Goal: Task Accomplishment & Management: Use online tool/utility

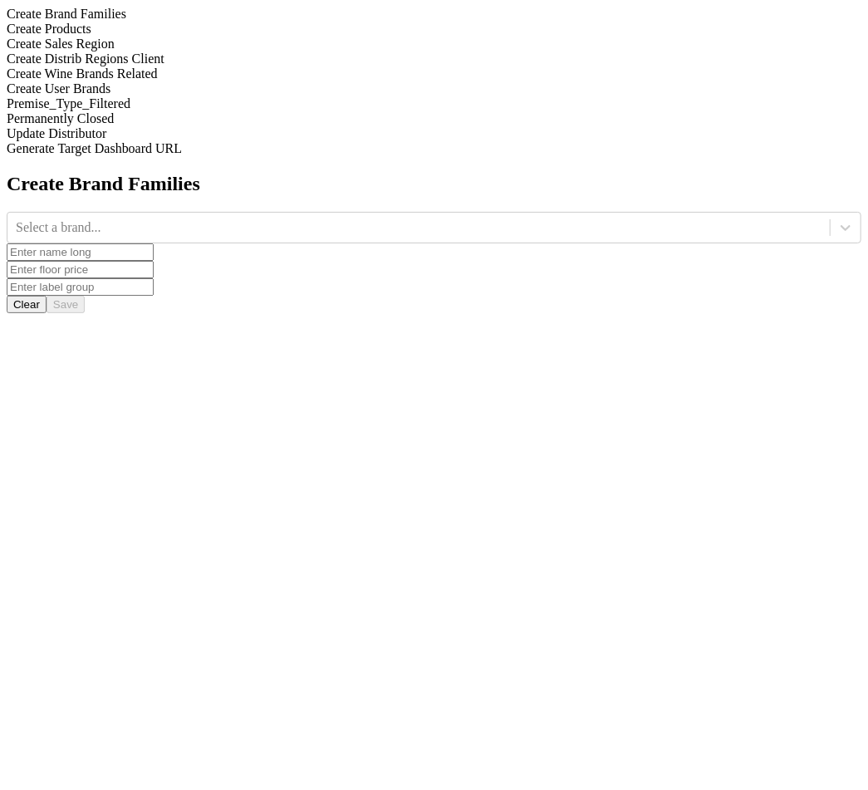
click at [237, 66] on div "Create Distrib Regions Client" at bounding box center [434, 59] width 855 height 15
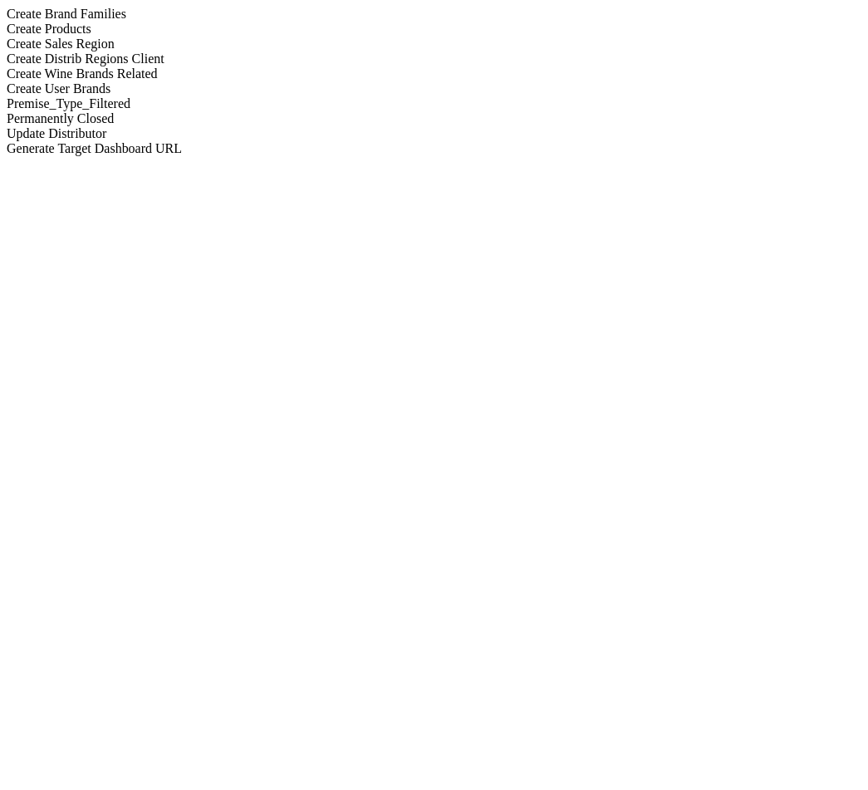
click at [236, 52] on div "Create Sales Region" at bounding box center [434, 44] width 855 height 15
click at [236, 66] on div "Create Distrib Regions Client" at bounding box center [434, 59] width 855 height 15
click at [237, 81] on div "Create Wine Brands Related" at bounding box center [434, 73] width 855 height 15
click at [237, 96] on div "Create User Brands" at bounding box center [434, 88] width 855 height 15
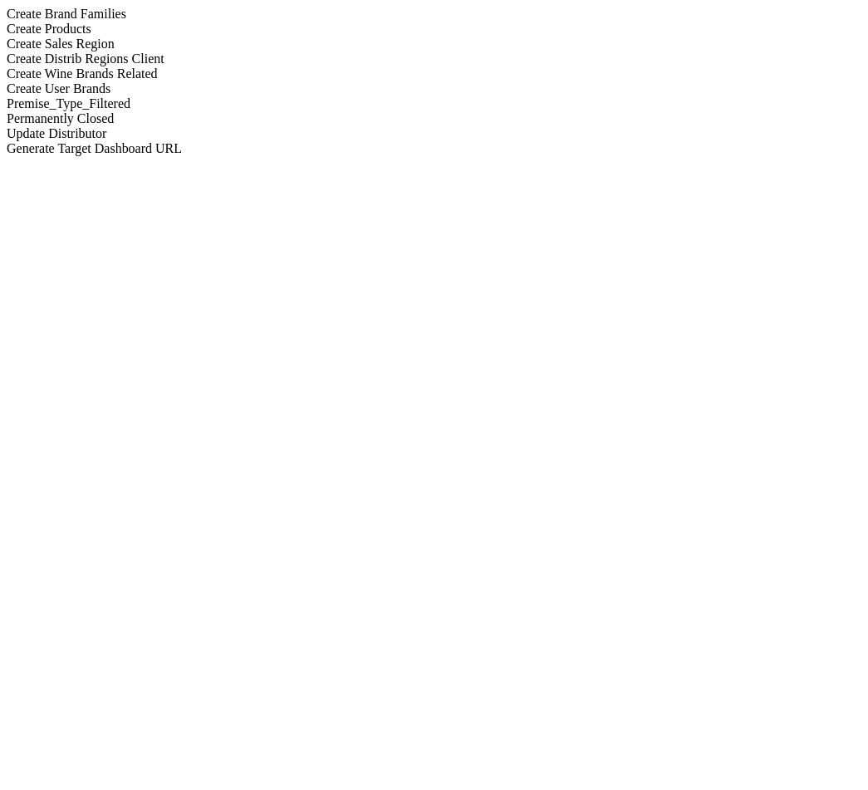
click at [237, 111] on div "Premise_Type_Filtered" at bounding box center [434, 103] width 855 height 15
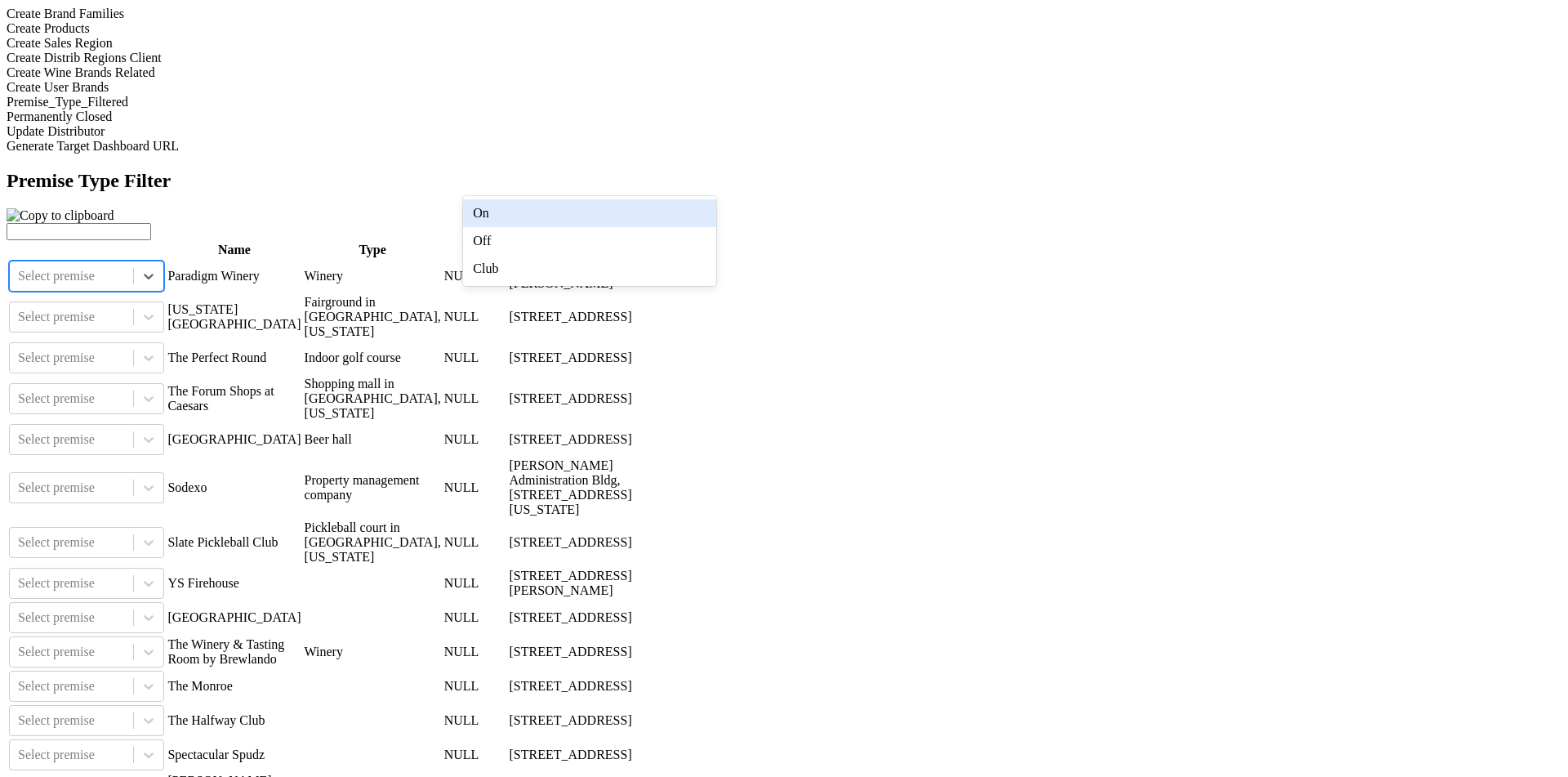
click at [125, 268] on div at bounding box center [71, 276] width 107 height 18
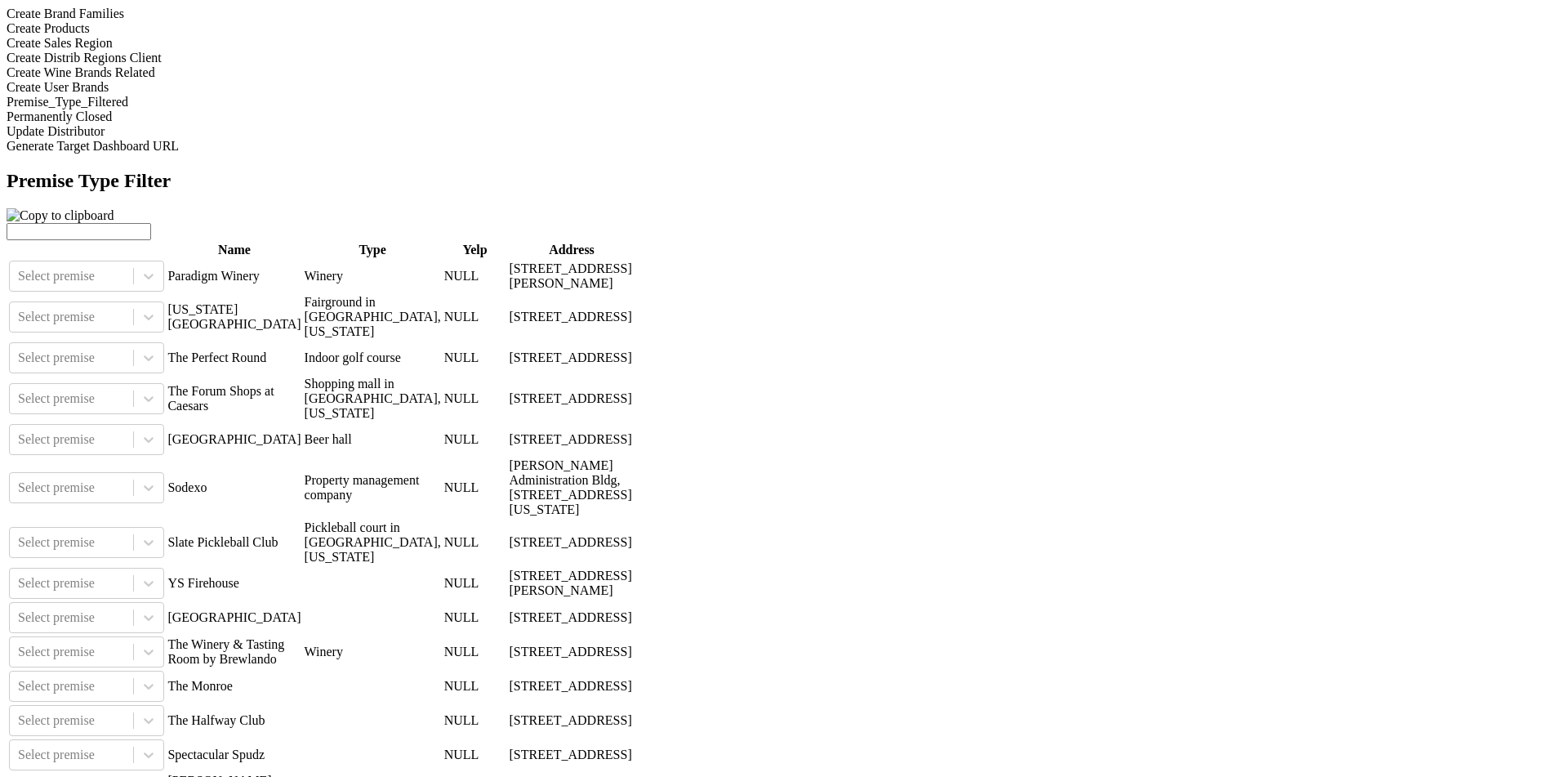
click at [228, 139] on div "Update Distributor" at bounding box center [784, 131] width 1555 height 15
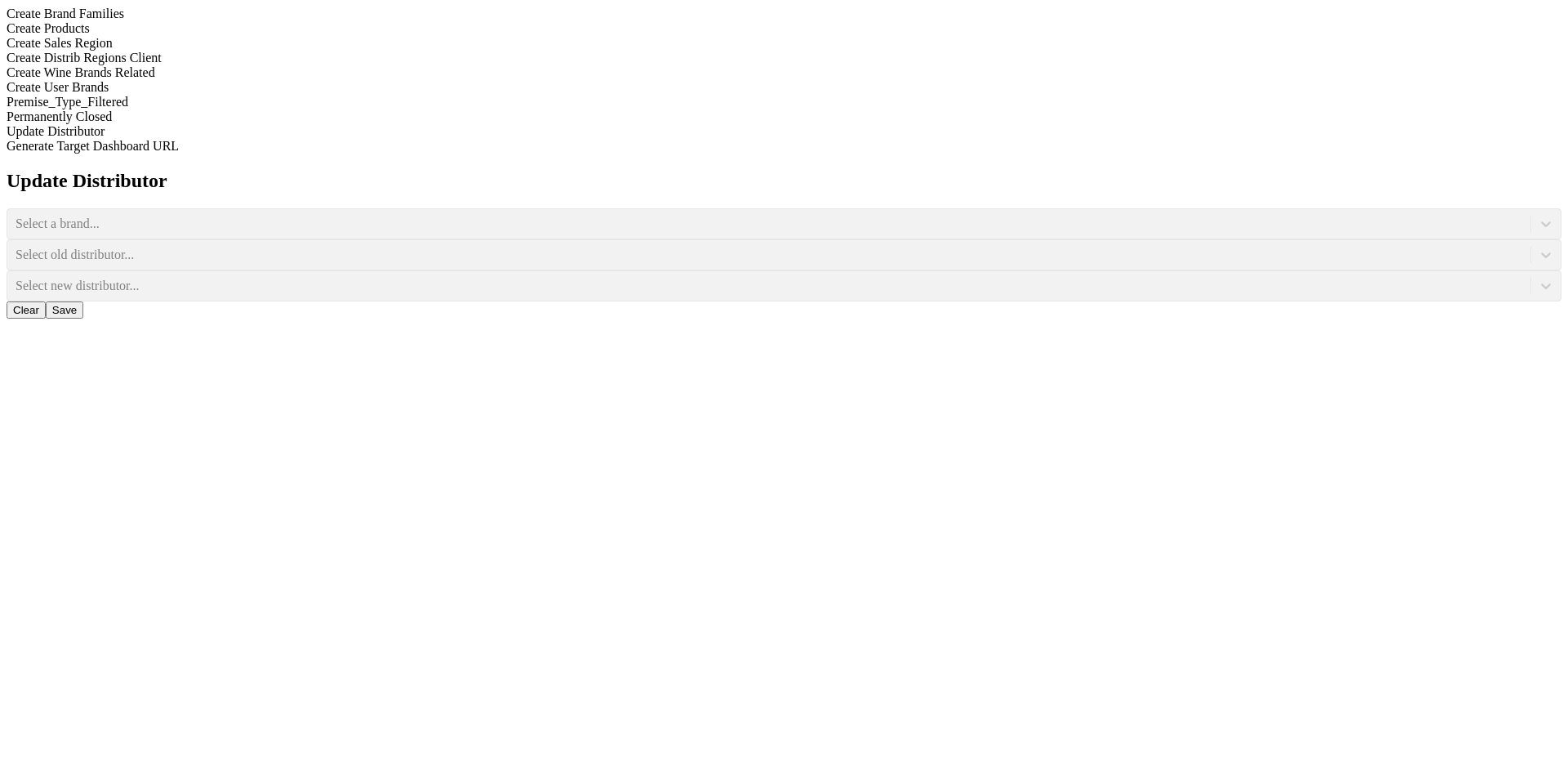
click at [651, 209] on div "Select a brand..." at bounding box center [784, 224] width 1555 height 31
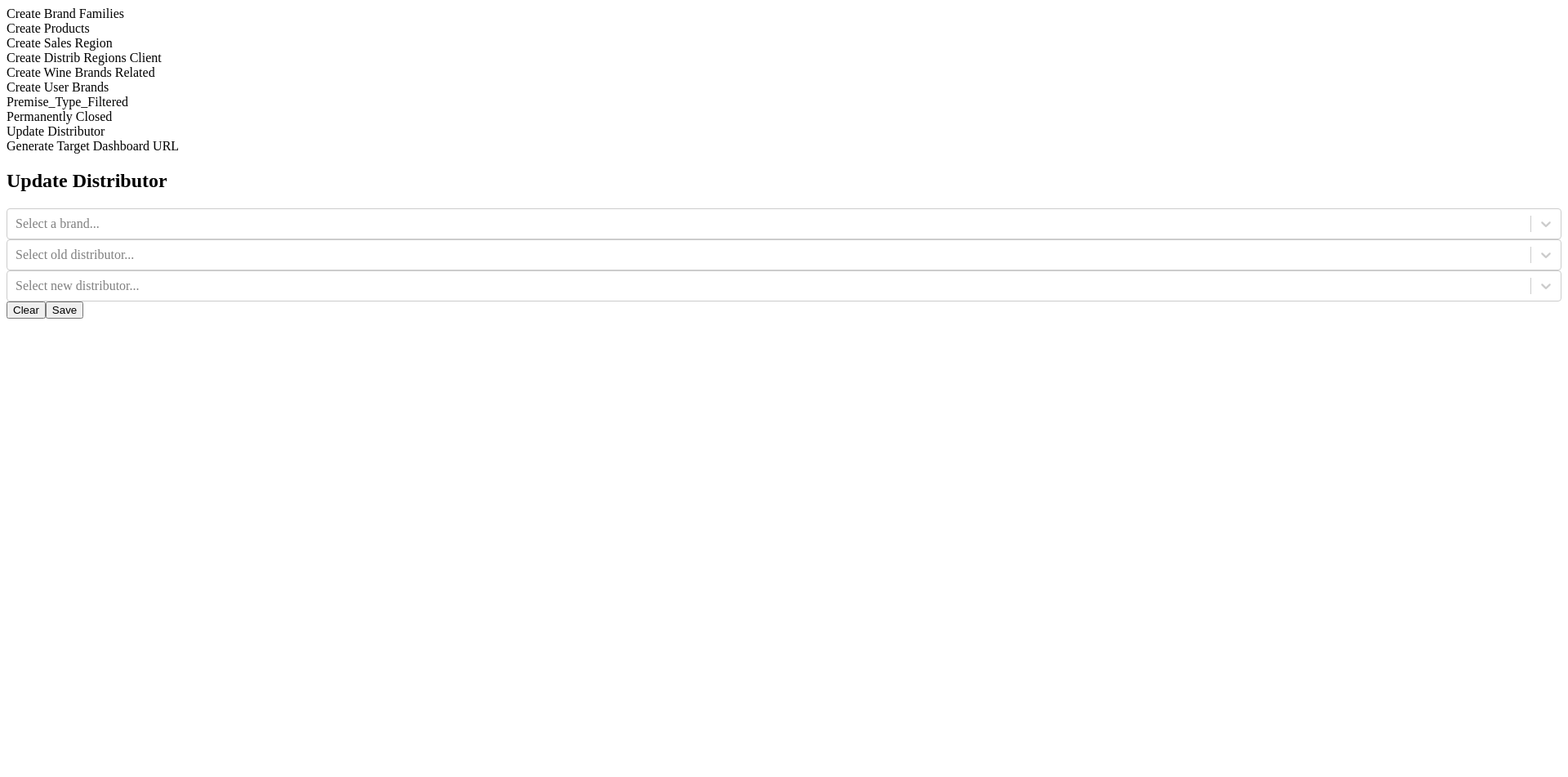
click at [852, 221] on icon at bounding box center [1546, 224] width 10 height 6
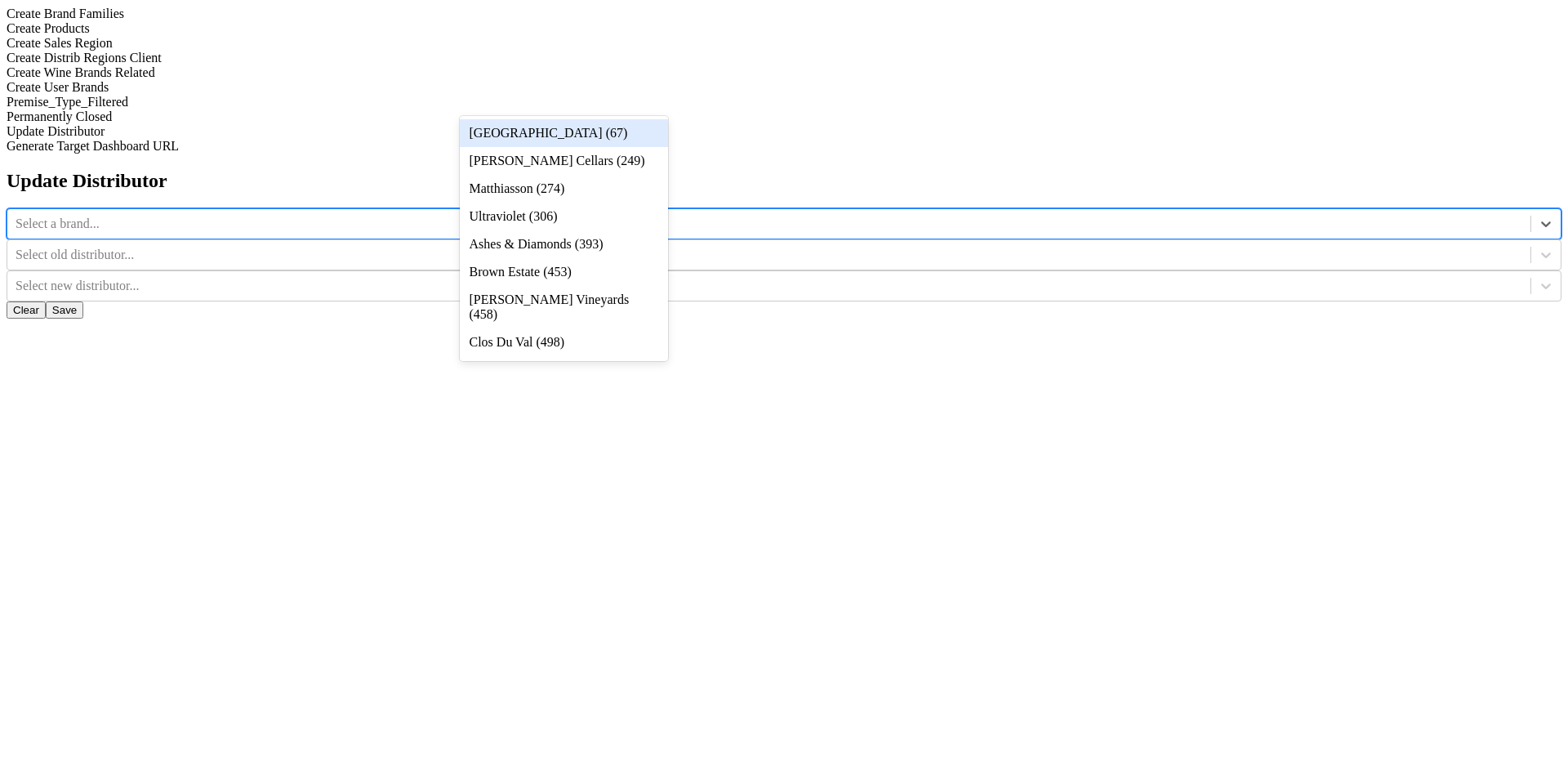
click at [644, 148] on div "[GEOGRAPHIC_DATA] (67)" at bounding box center [564, 133] width 208 height 28
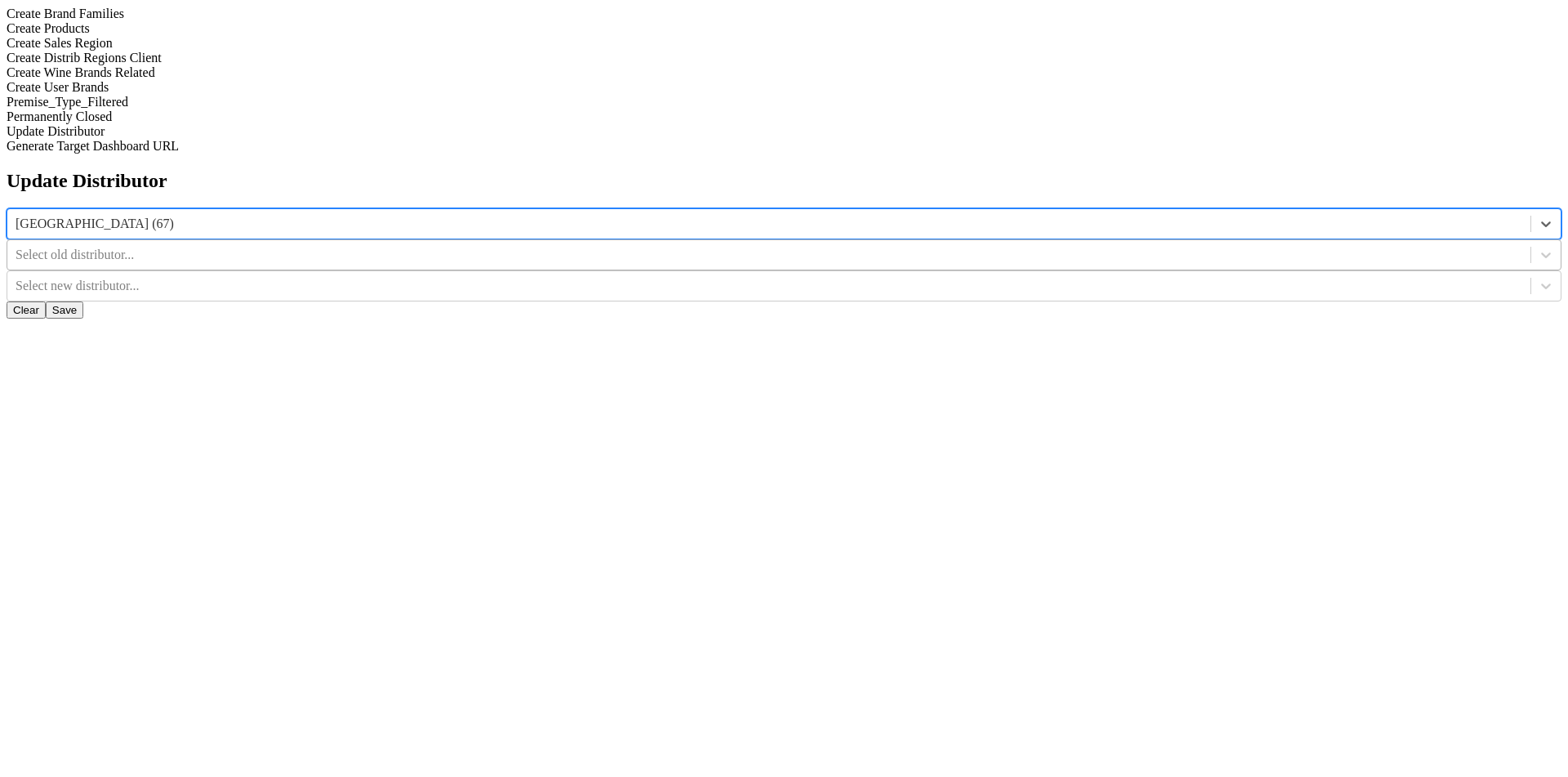
click at [823, 246] on div at bounding box center [769, 255] width 1507 height 18
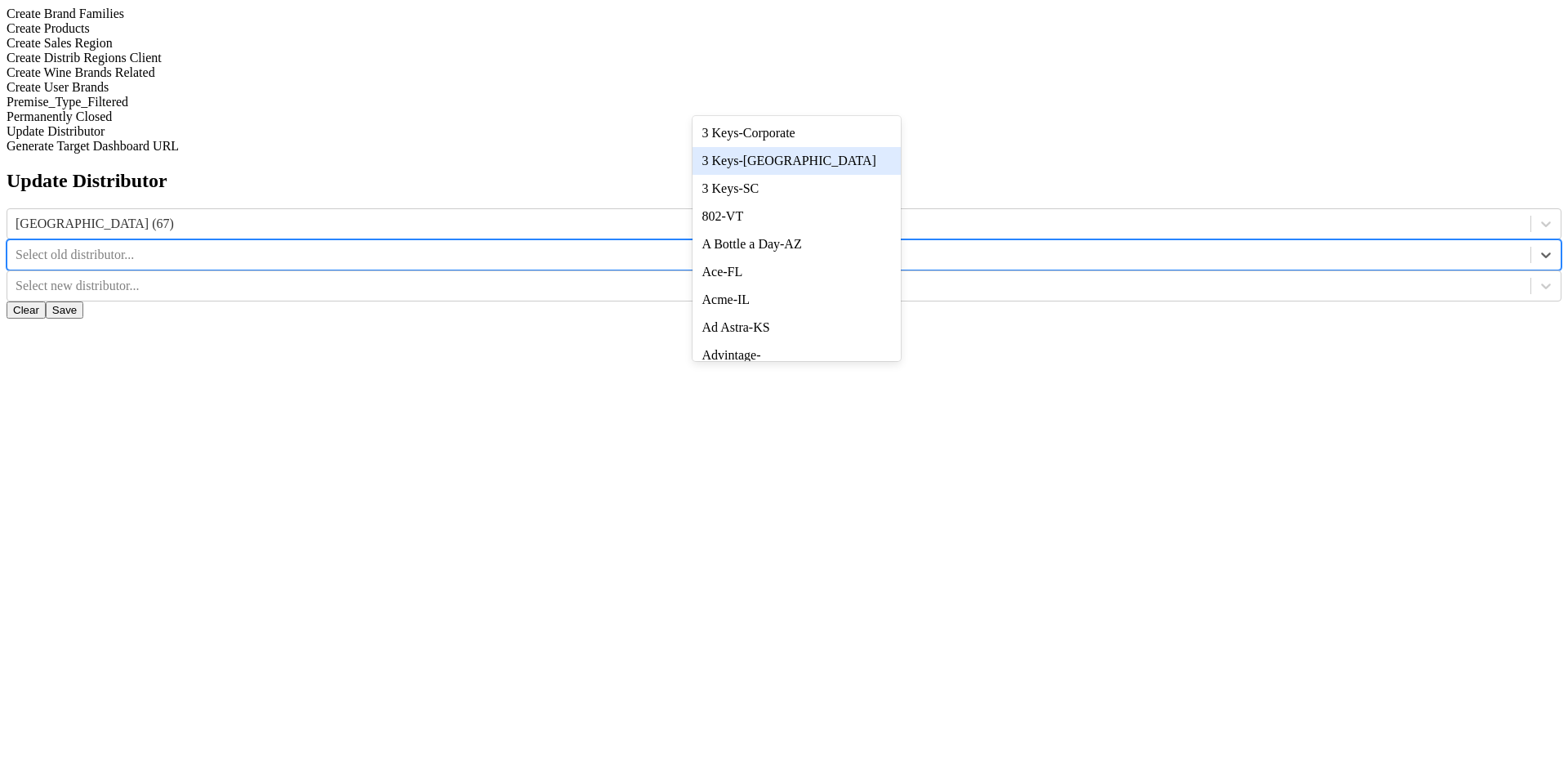
click at [829, 162] on div "3 Keys-[GEOGRAPHIC_DATA]" at bounding box center [797, 161] width 208 height 28
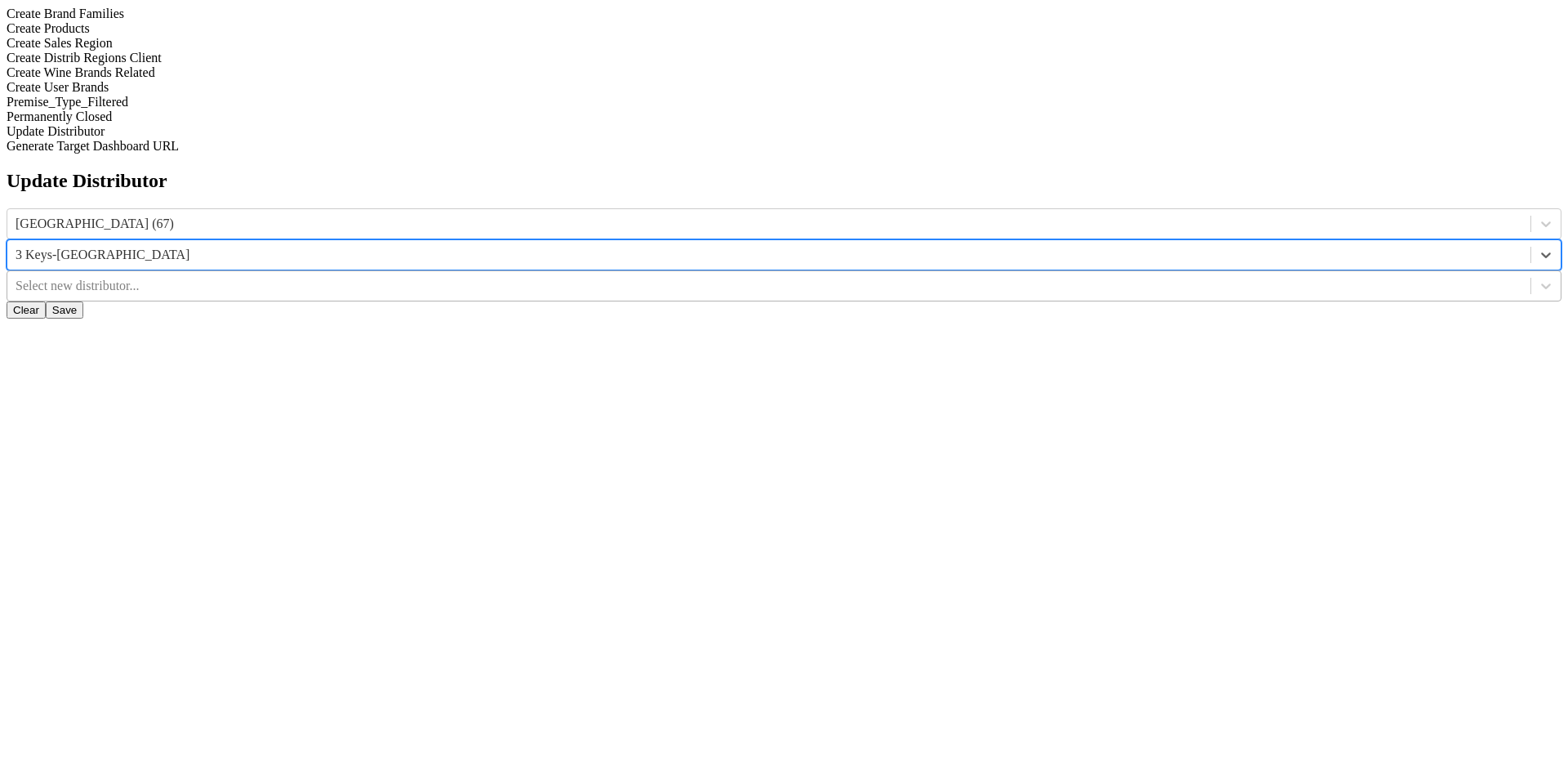
click at [852, 277] on div at bounding box center [769, 286] width 1507 height 18
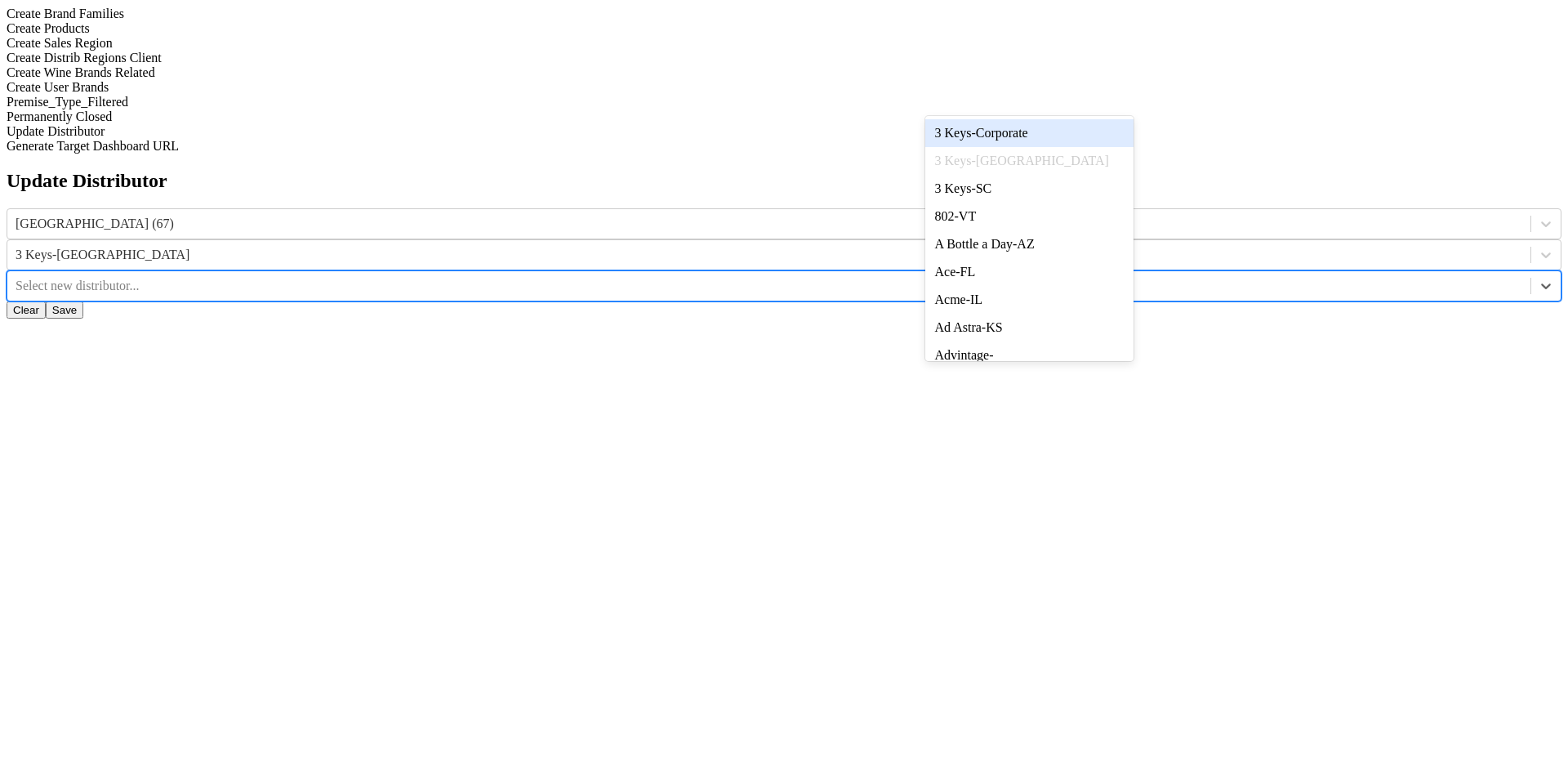
click at [256, 94] on div "Create User Brands" at bounding box center [784, 87] width 1555 height 15
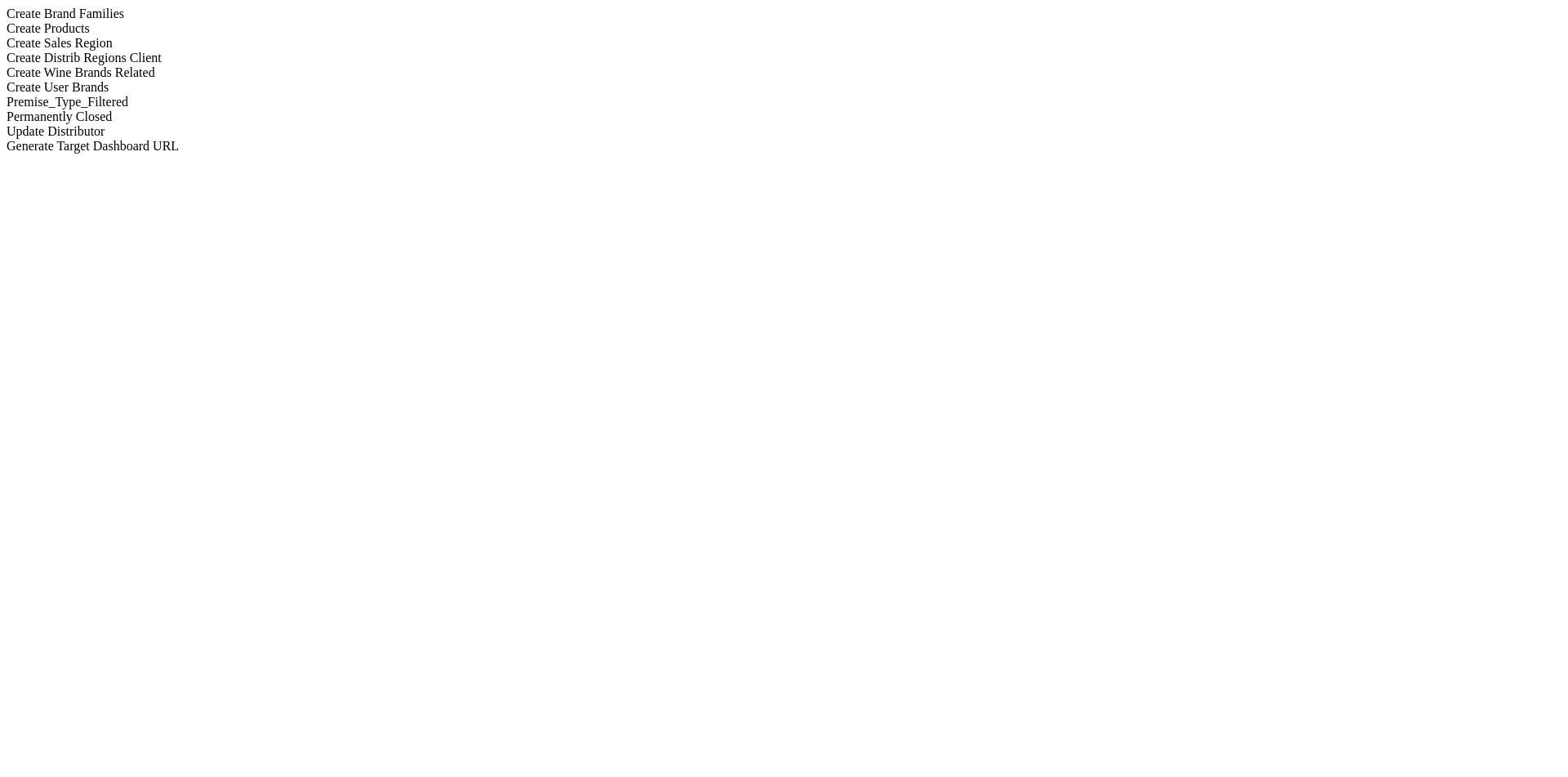
click at [239, 36] on div "Create Products" at bounding box center [784, 29] width 1555 height 15
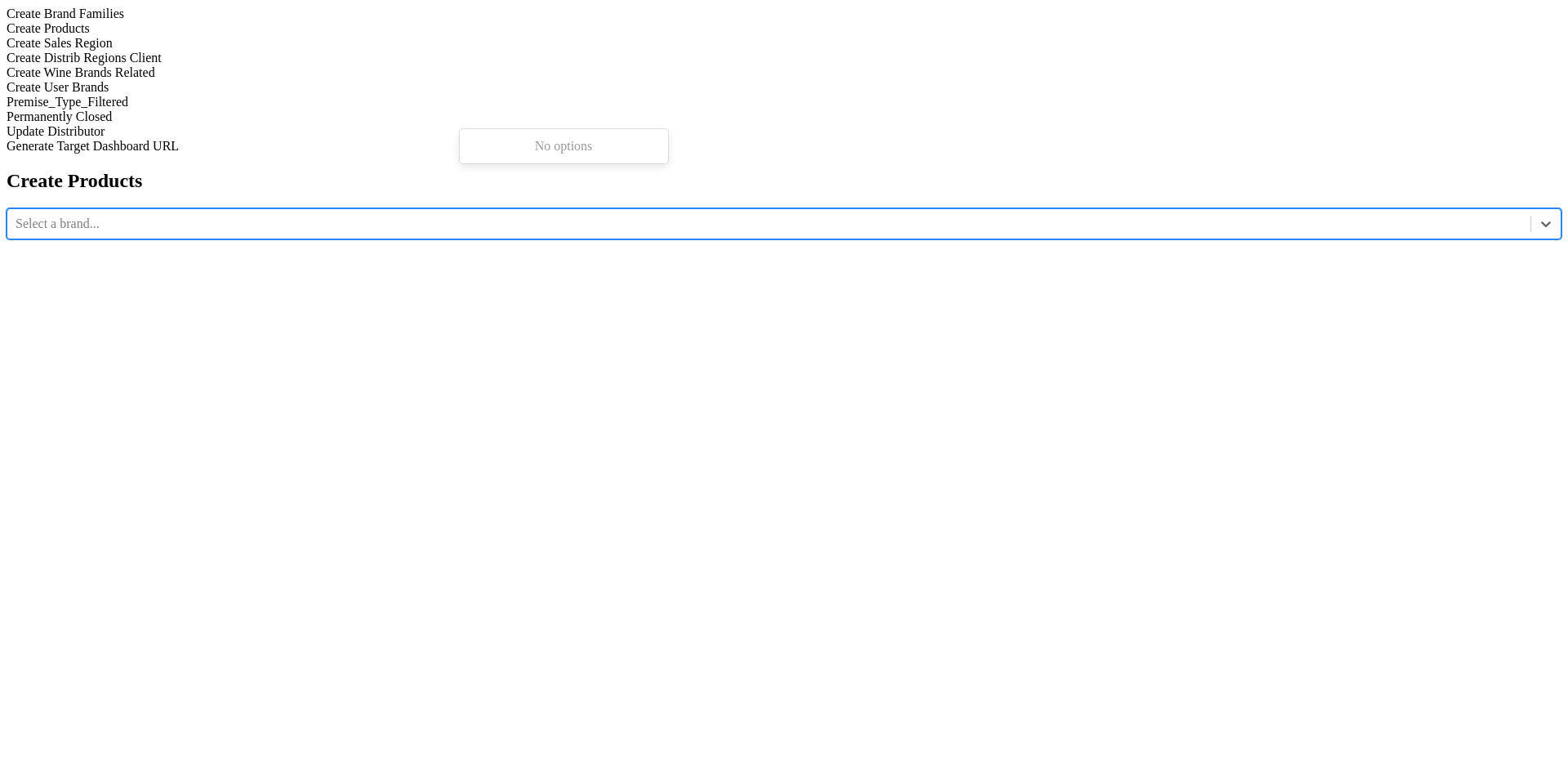
click at [552, 215] on div at bounding box center [769, 224] width 1507 height 18
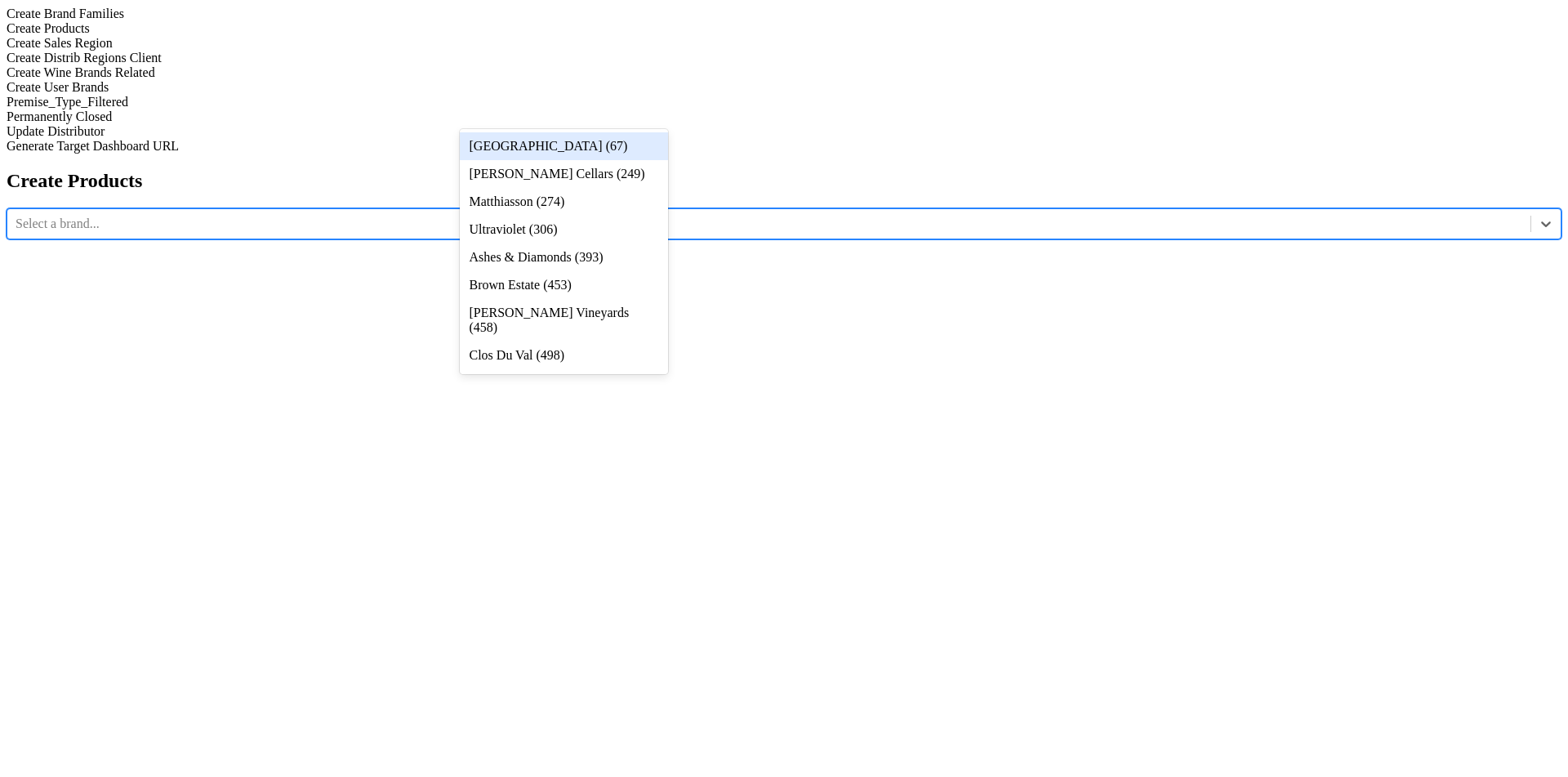
click at [205, 22] on div "Create Brand Families" at bounding box center [784, 14] width 1555 height 15
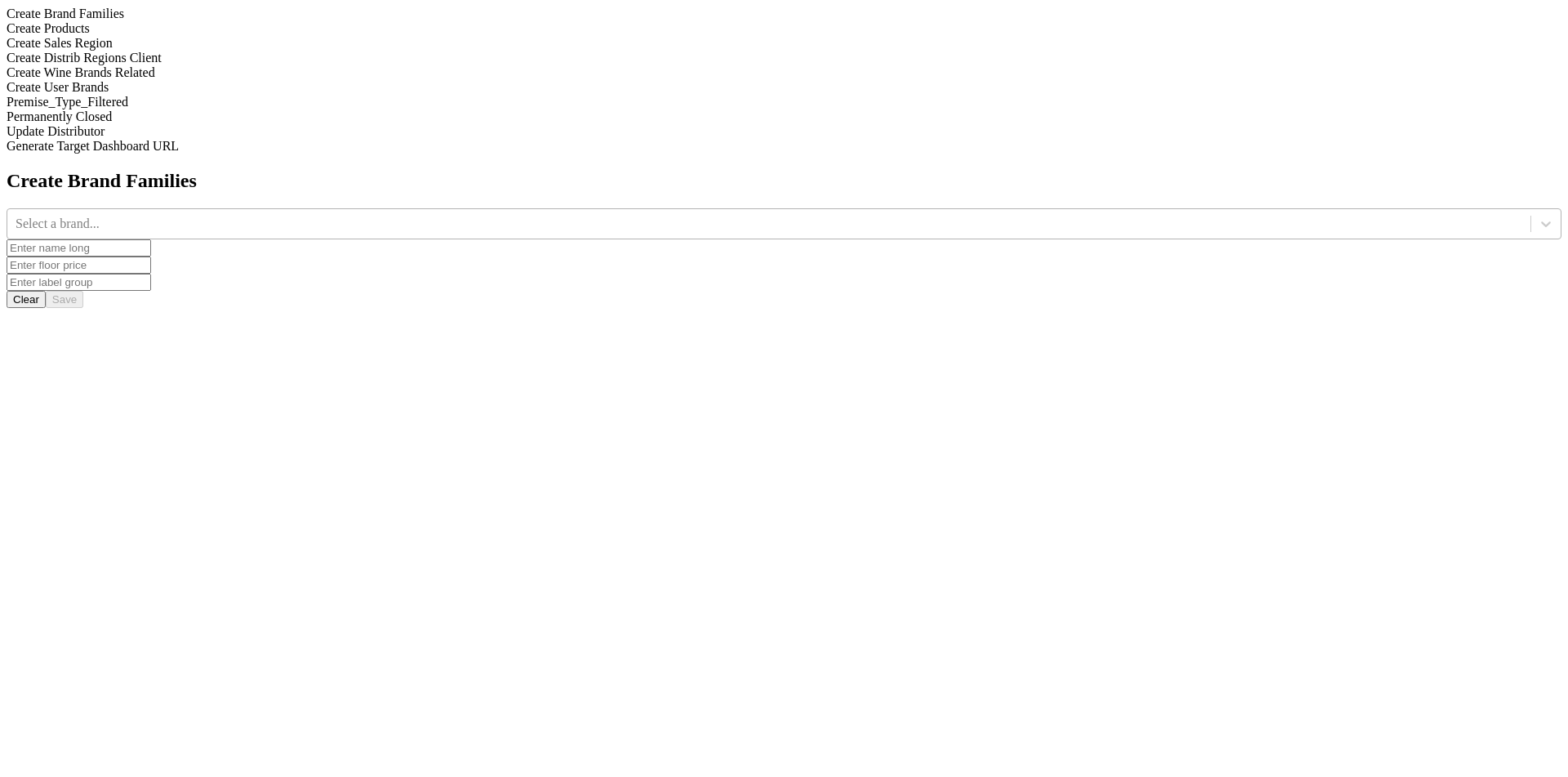
click at [585, 215] on div at bounding box center [769, 224] width 1507 height 18
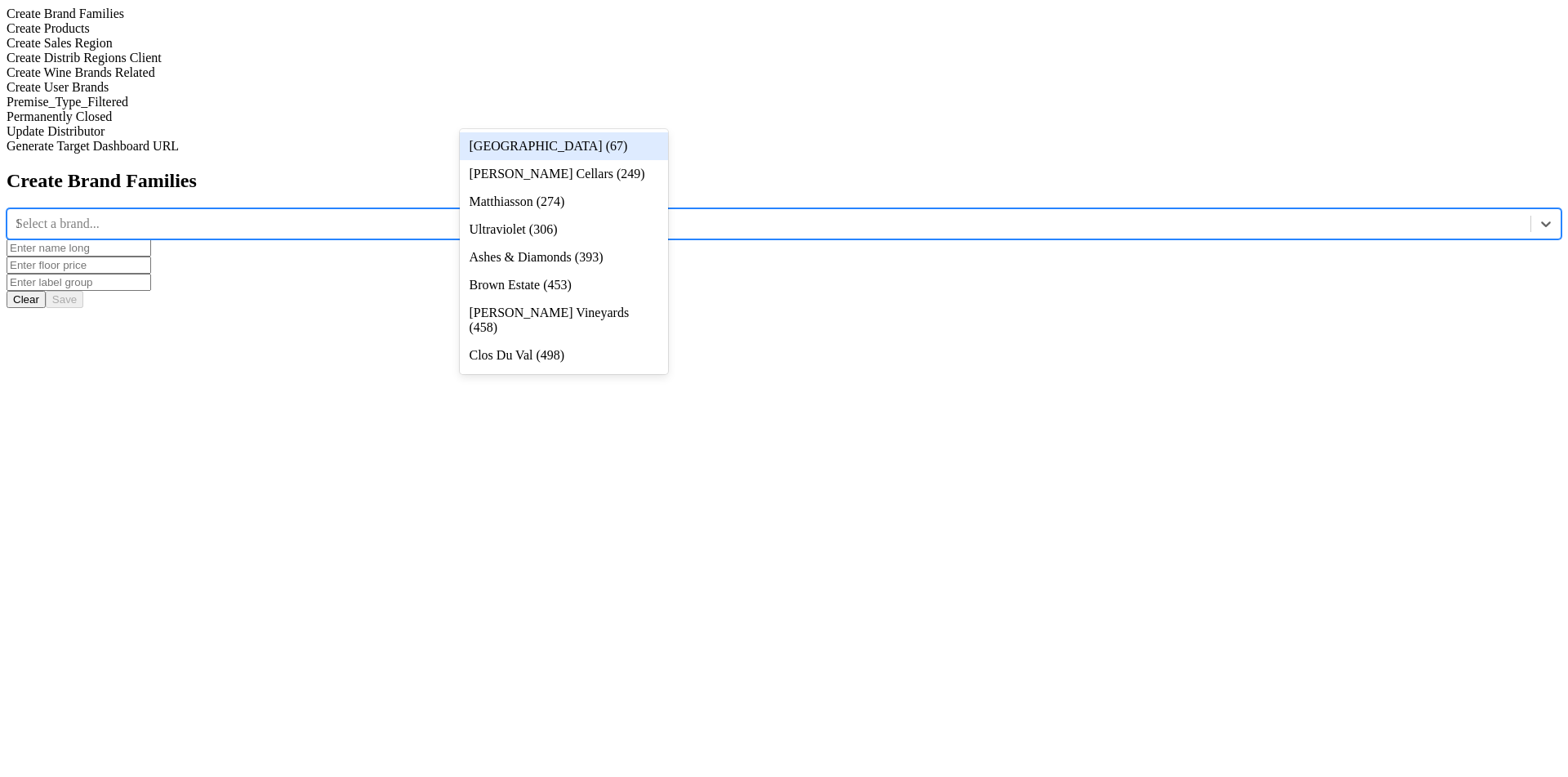
type input "12"
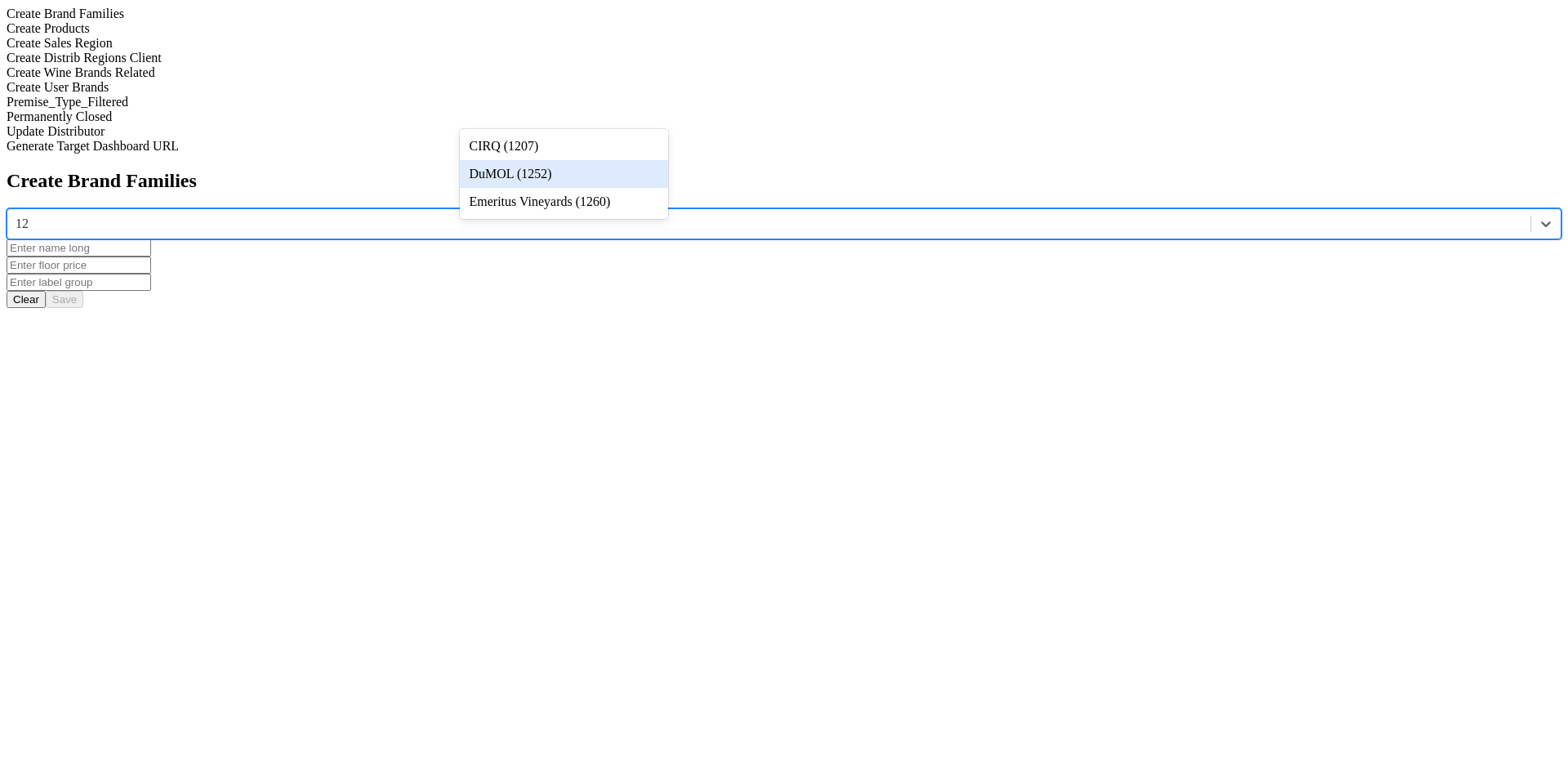
click at [577, 174] on div "DuMOL (1252)" at bounding box center [564, 174] width 208 height 28
